Goal: Task Accomplishment & Management: Manage account settings

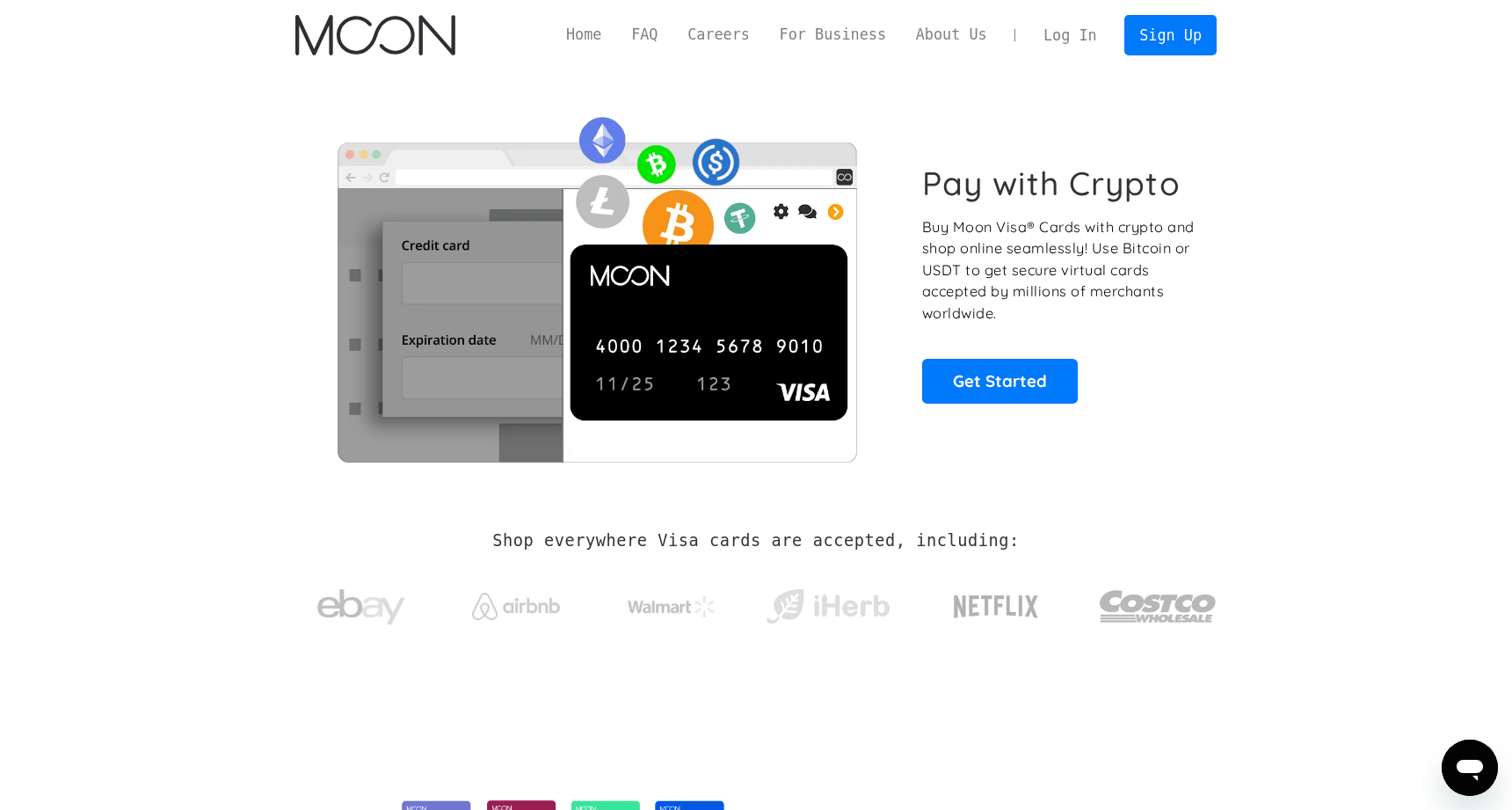
click at [1068, 19] on link "Log In" at bounding box center [1070, 35] width 83 height 38
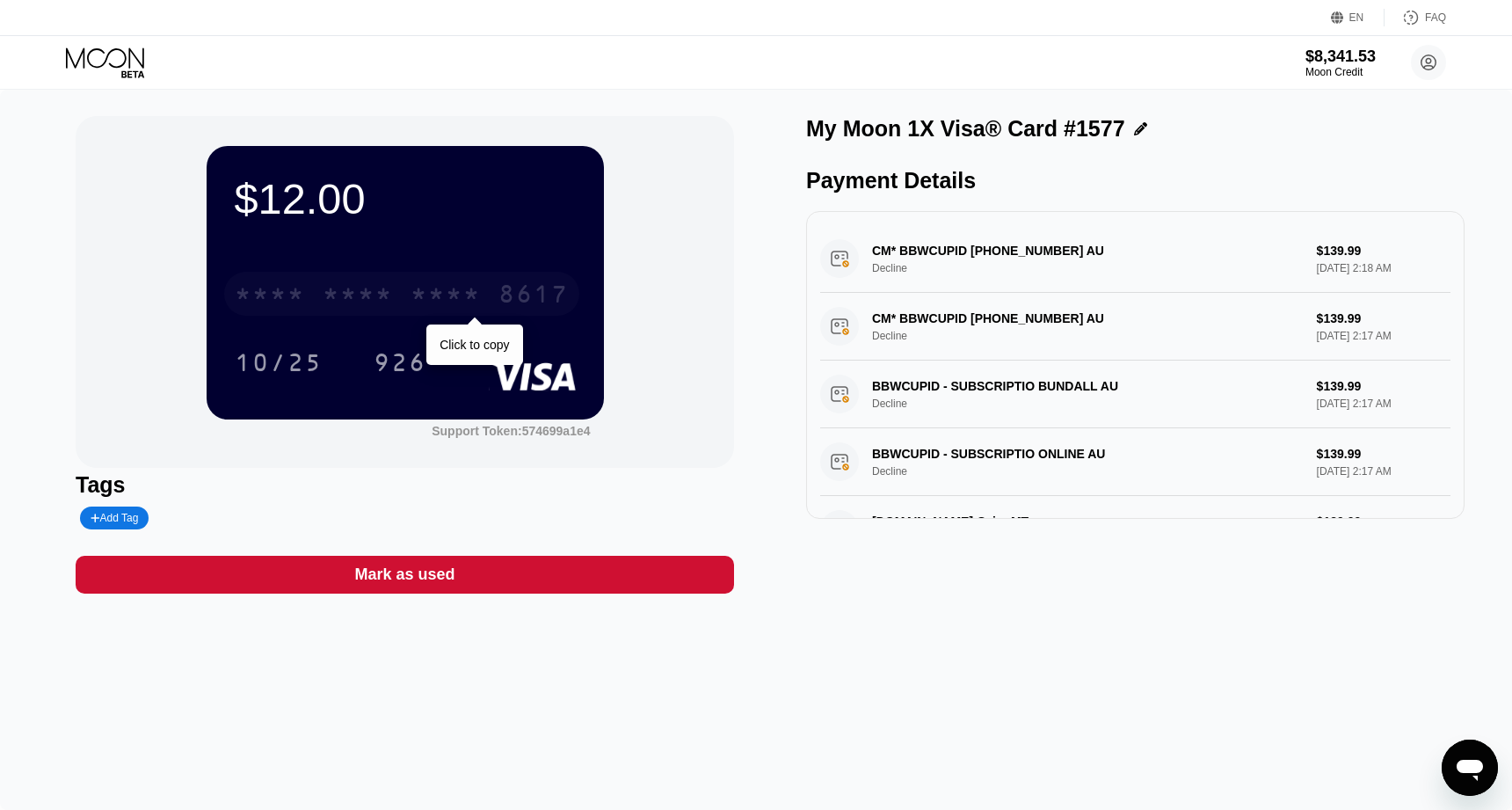
click at [403, 295] on div "* * * * * * * * * * * * 8617" at bounding box center [402, 294] width 355 height 44
click at [316, 362] on div "10/25" at bounding box center [279, 364] width 88 height 28
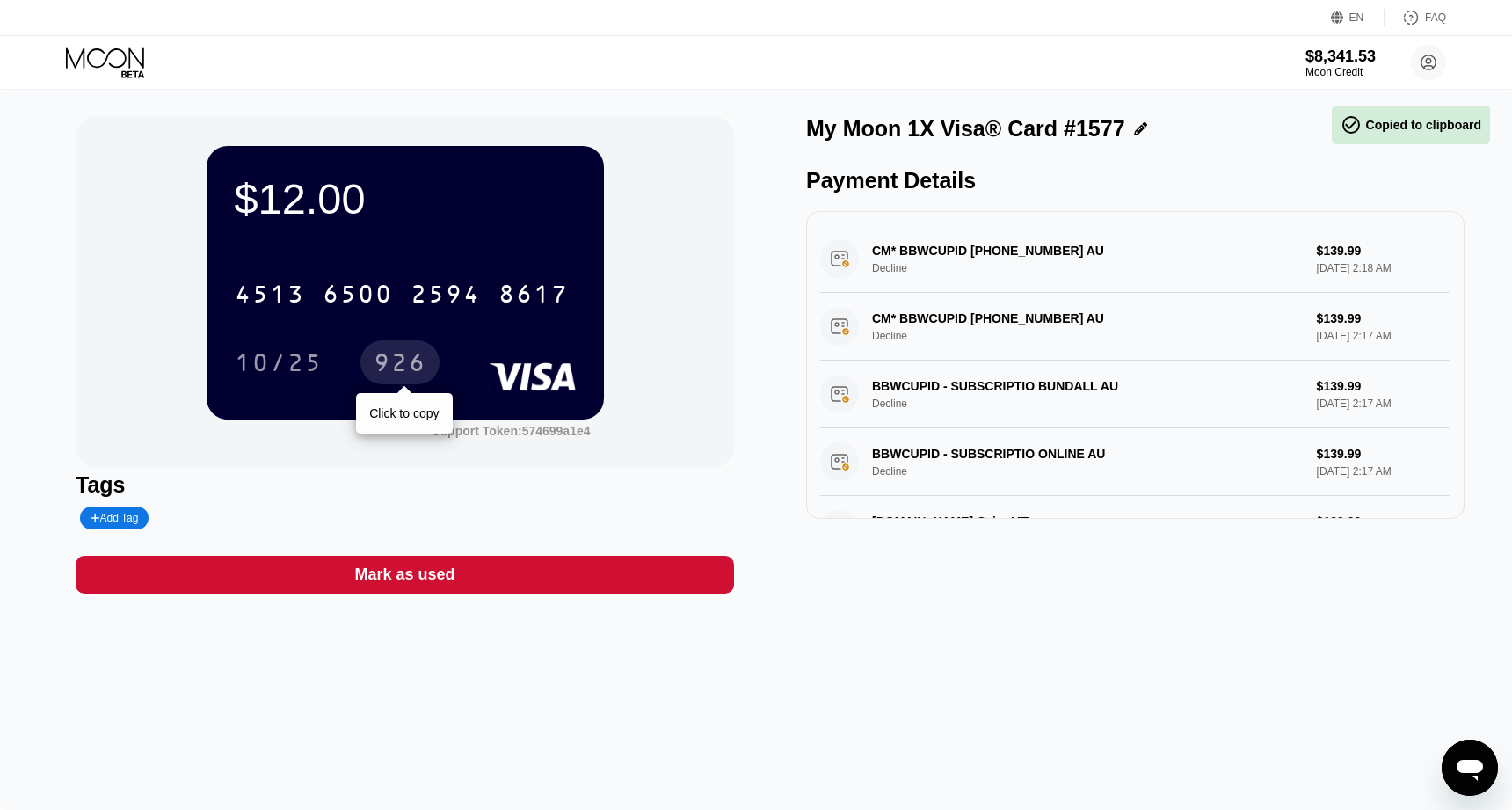
click at [400, 375] on div "926" at bounding box center [400, 364] width 53 height 28
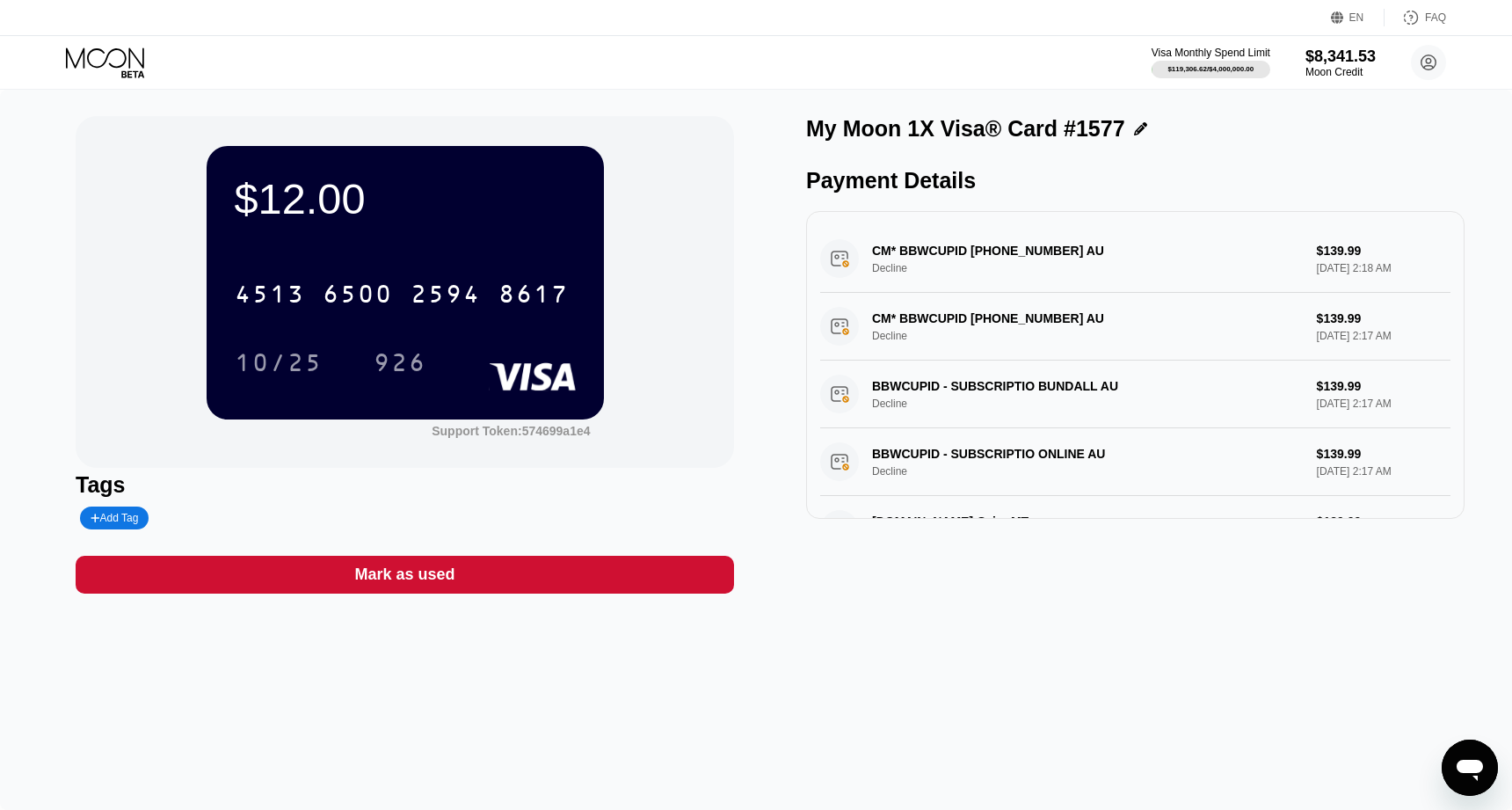
click at [290, 186] on div "$12.00" at bounding box center [404, 198] width 341 height 49
click at [1316, 66] on div "Moon Credit" at bounding box center [1340, 72] width 72 height 12
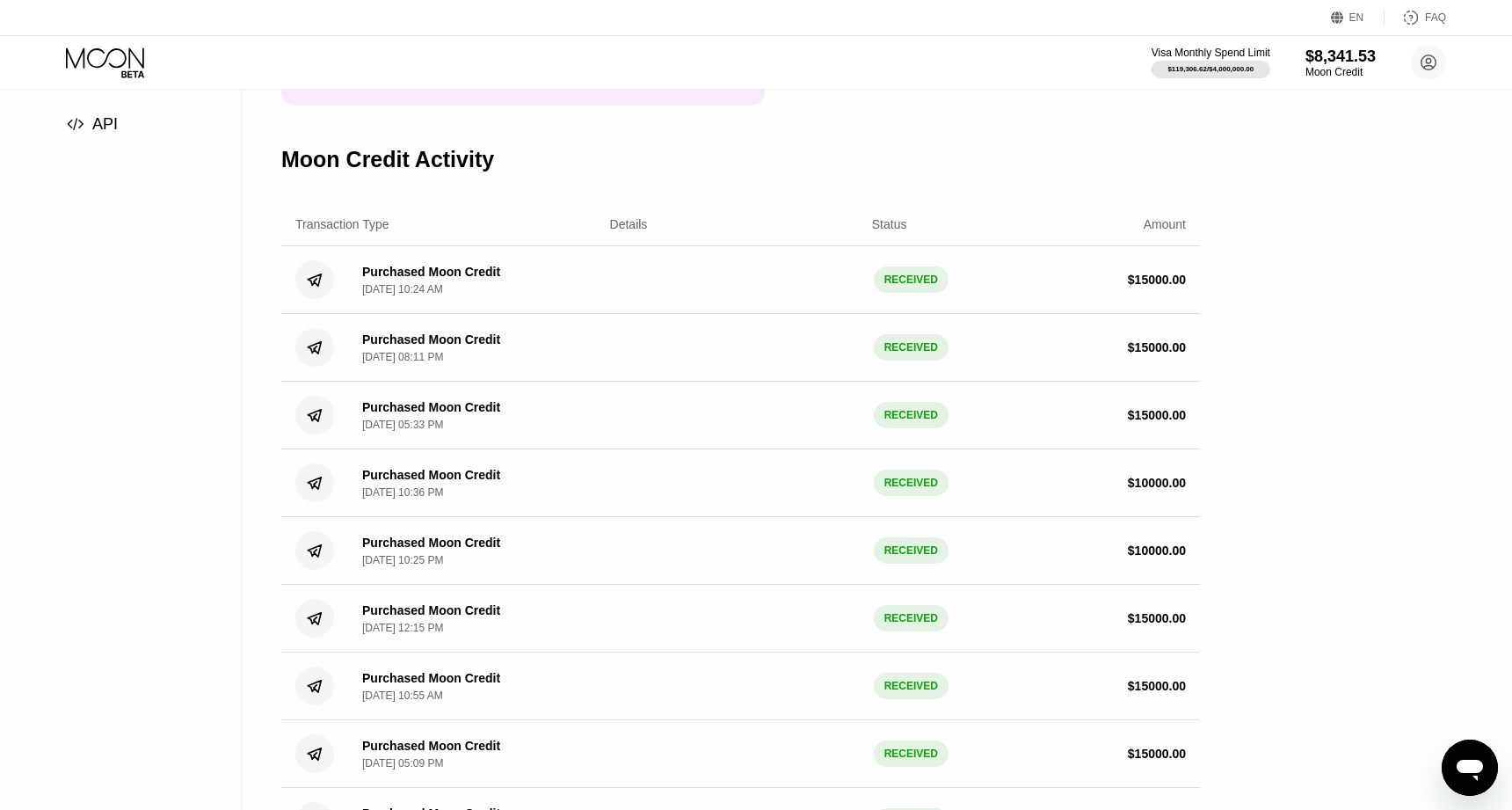
scroll to position [271, 0]
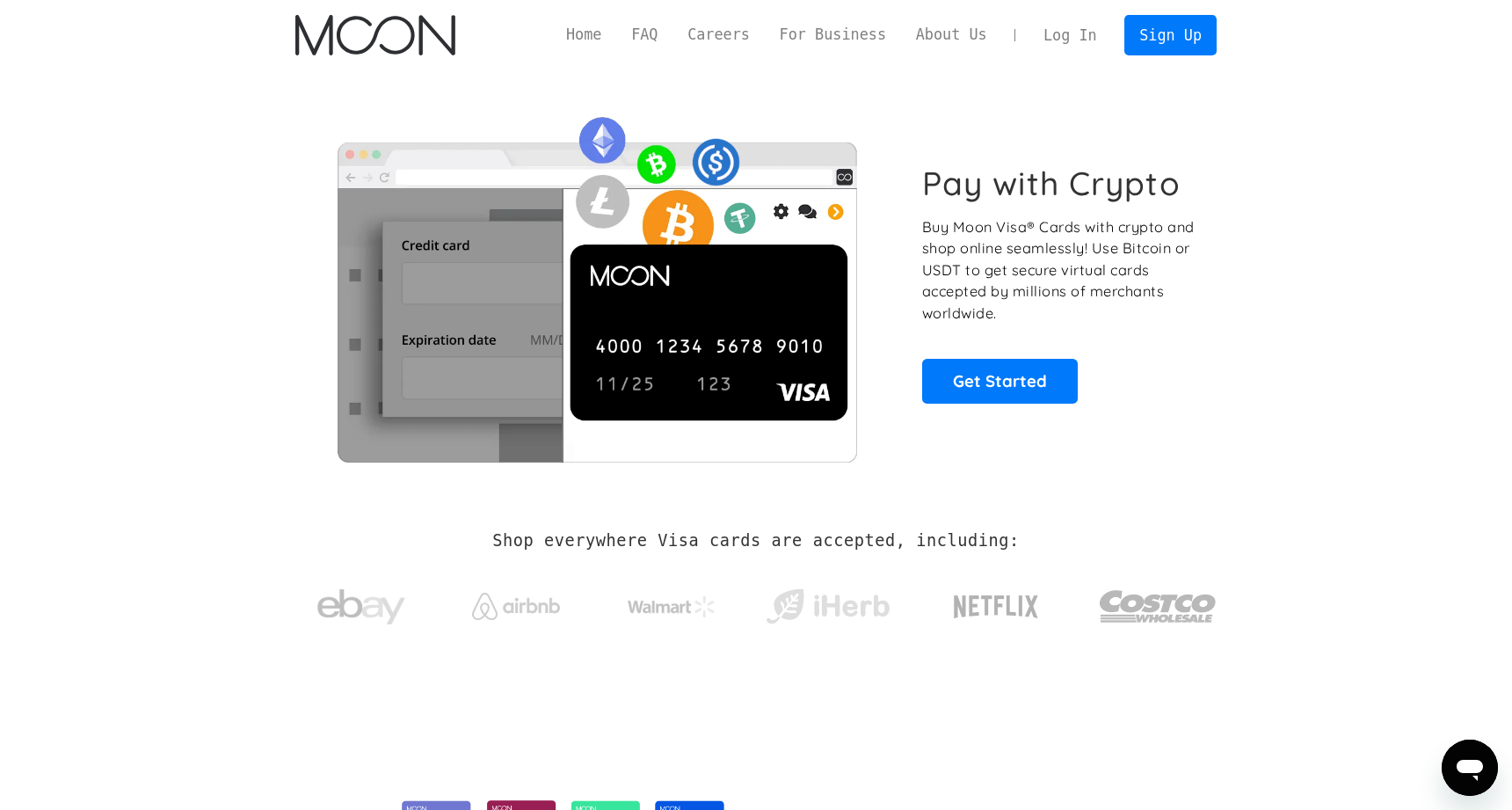
click at [1069, 48] on link "Log In" at bounding box center [1070, 35] width 83 height 38
